Goal: Book appointment/travel/reservation

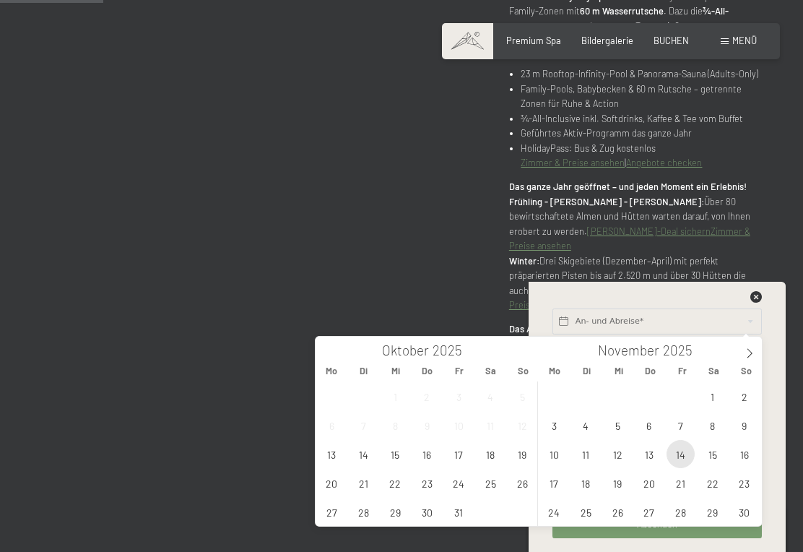
click at [683, 454] on span "14" at bounding box center [681, 454] width 28 height 28
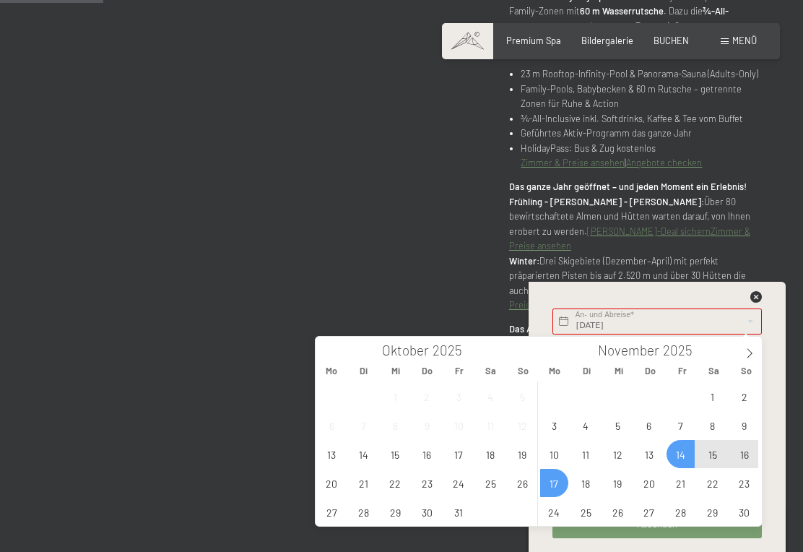
click at [559, 485] on span "17" at bounding box center [554, 483] width 28 height 28
type input "[DATE] - [DATE]"
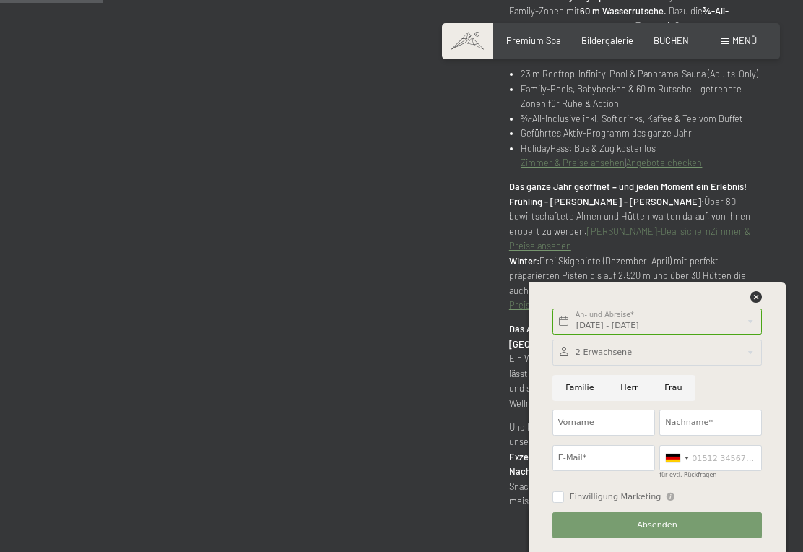
click at [589, 389] on input "Familie" at bounding box center [580, 388] width 55 height 26
radio input "true"
click at [617, 424] on input "Vorname" at bounding box center [604, 423] width 103 height 26
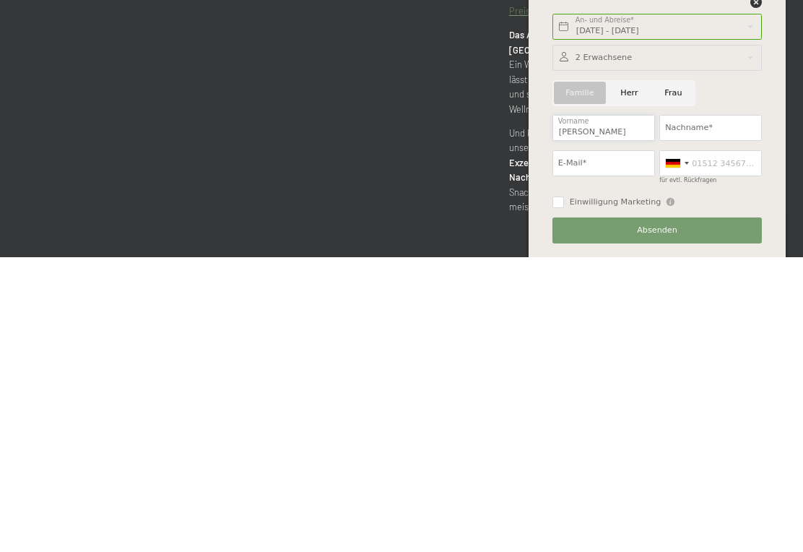
type input "[PERSON_NAME]"
click at [707, 410] on input "Nachname*" at bounding box center [711, 423] width 103 height 26
type input "Piber"
click at [599, 445] on input "E-Mail*" at bounding box center [604, 458] width 103 height 26
click at [631, 340] on div at bounding box center [658, 353] width 210 height 26
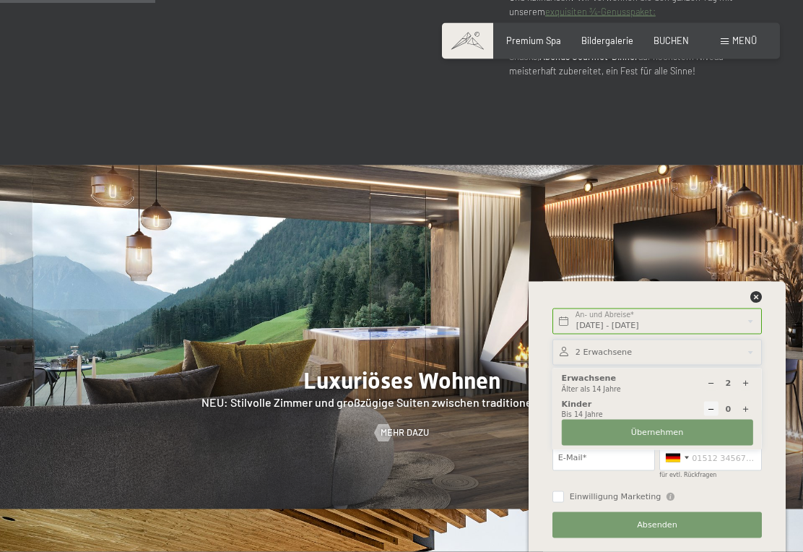
scroll to position [1247, 0]
click at [750, 413] on icon at bounding box center [746, 409] width 8 height 8
type input "1"
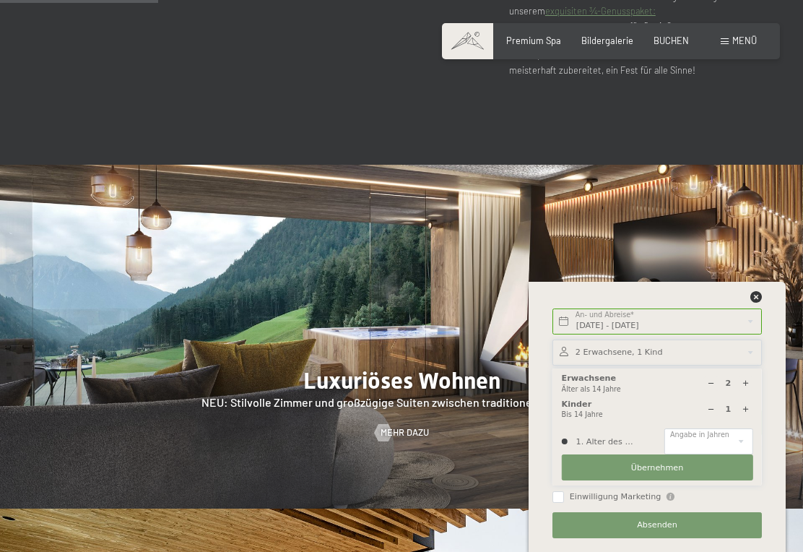
click at [743, 454] on select "0 1 2 3 4 5 6 7 8 9 10 11 12 13 14" at bounding box center [709, 441] width 88 height 26
select select "4"
click at [661, 474] on span "Übernehmen" at bounding box center [657, 468] width 53 height 12
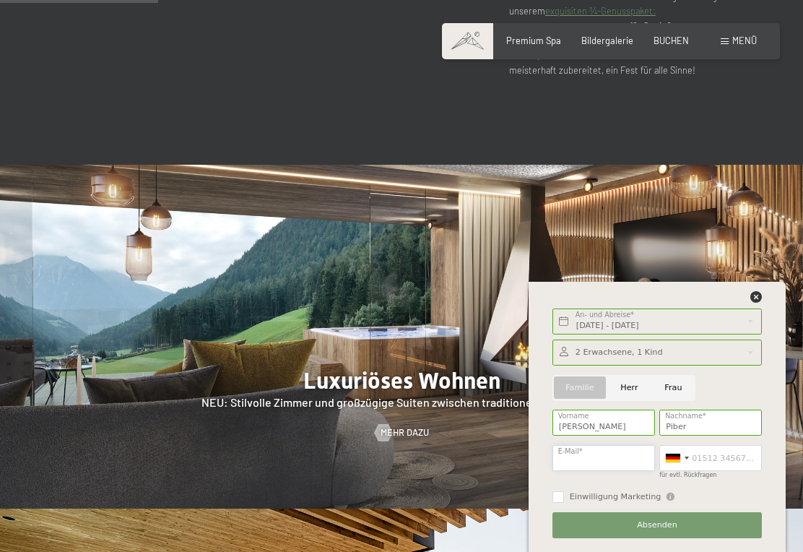
click at [610, 471] on input "E-Mail*" at bounding box center [604, 458] width 103 height 26
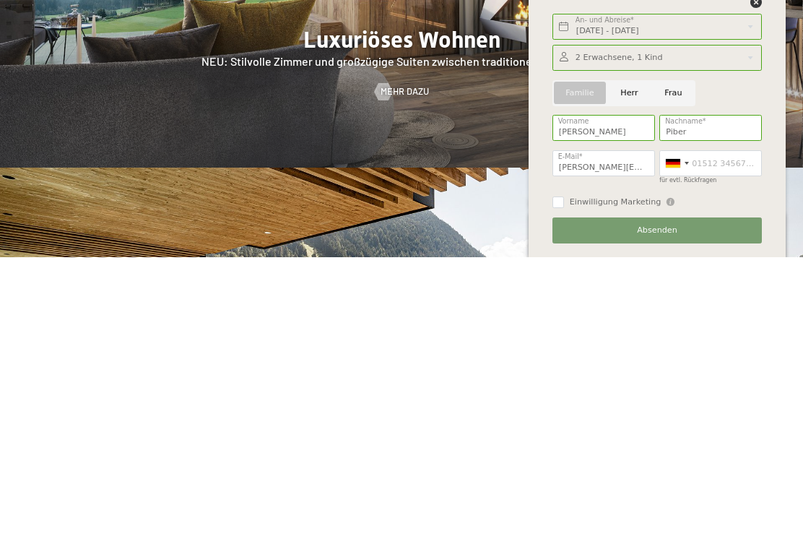
scroll to position [1588, 0]
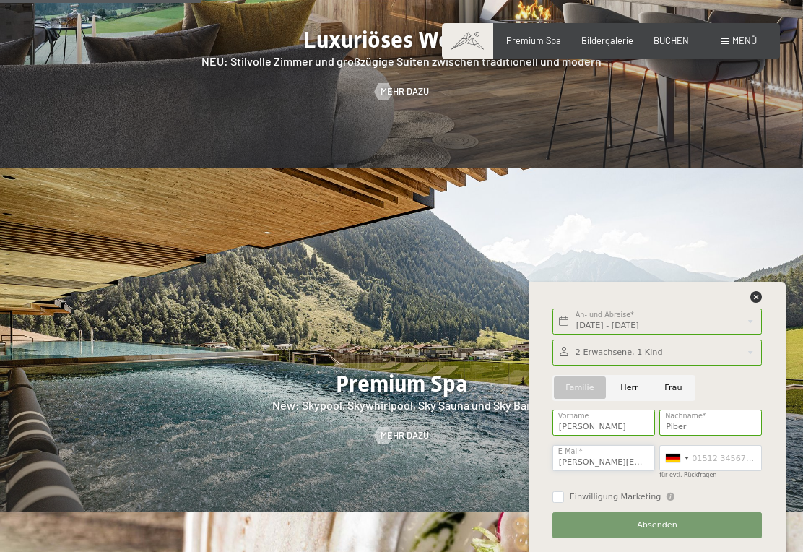
type input "[PERSON_NAME][EMAIL_ADDRESS][DOMAIN_NAME]"
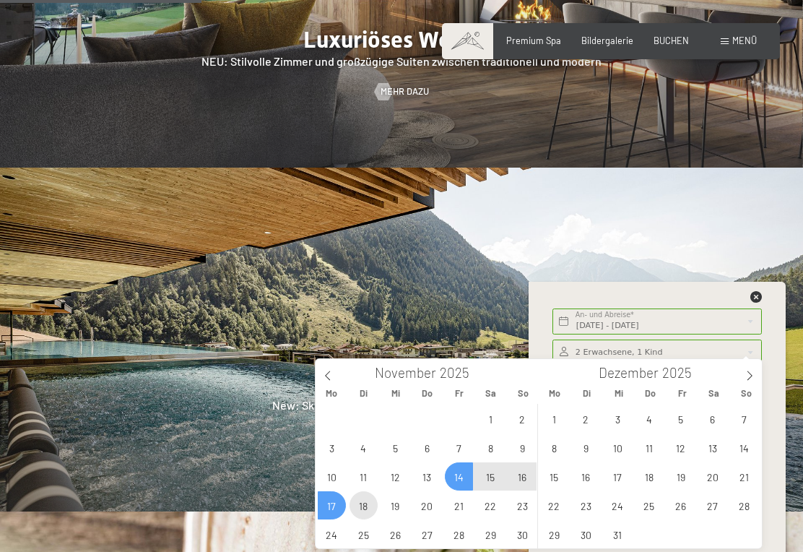
click at [362, 504] on span "18" at bounding box center [364, 505] width 28 height 28
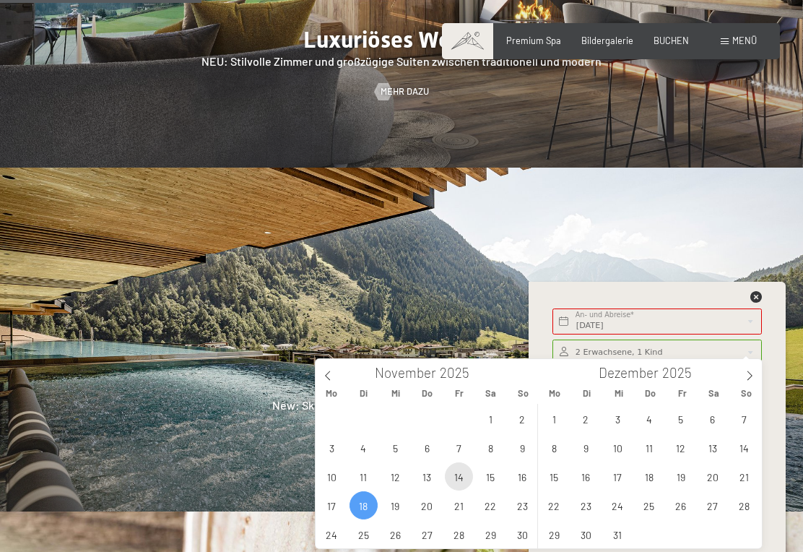
click at [459, 483] on span "14" at bounding box center [459, 476] width 28 height 28
type input "[DATE] - [DATE]"
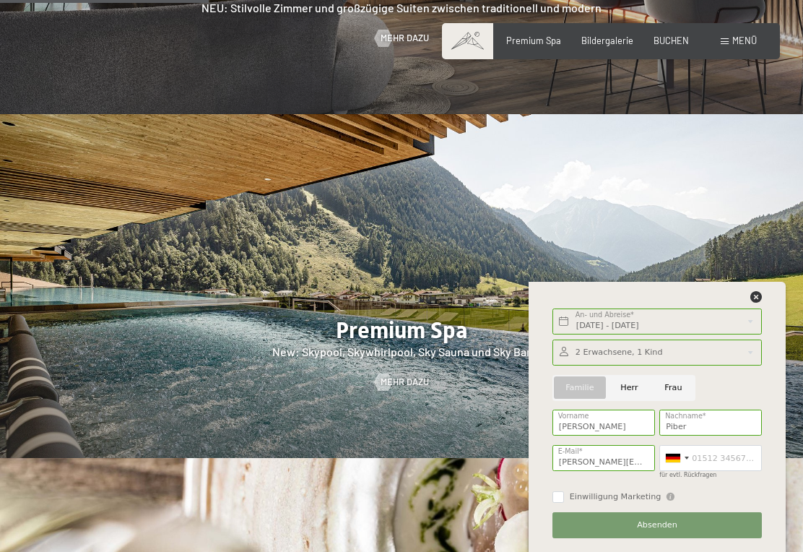
click at [703, 471] on input "für evtl. Rückfragen" at bounding box center [711, 458] width 103 height 26
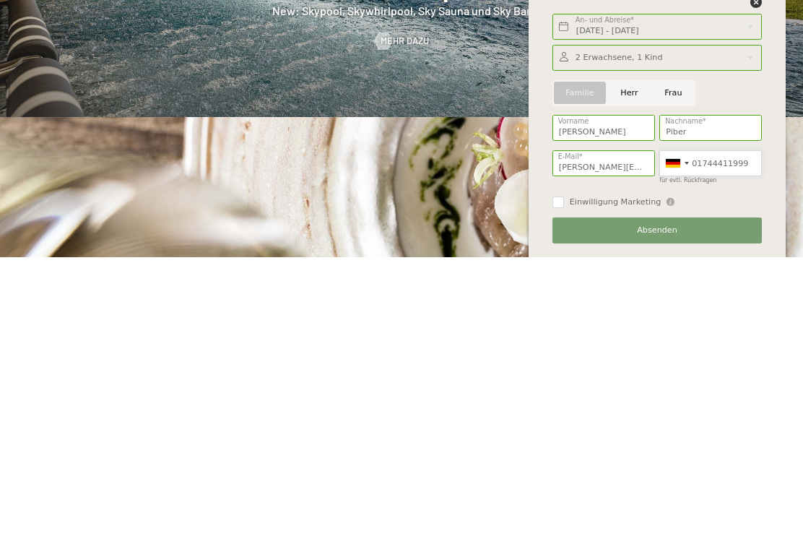
type input "01744411999"
click at [556, 491] on input "Einwilligung Marketing" at bounding box center [559, 497] width 12 height 12
checkbox input "true"
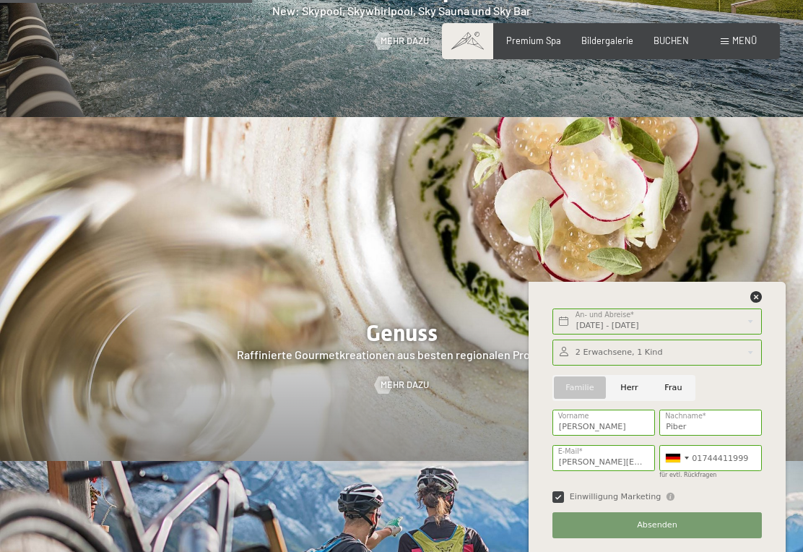
click at [665, 531] on span "Absenden" at bounding box center [657, 525] width 40 height 12
